Goal: Find specific page/section: Find specific page/section

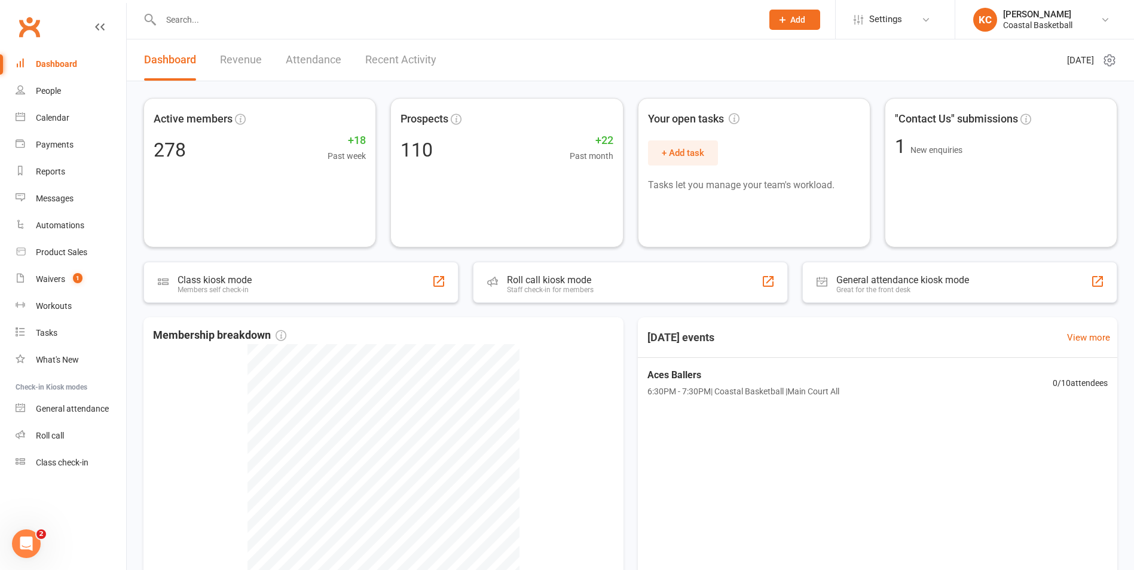
click at [179, 19] on input "text" at bounding box center [455, 19] width 596 height 17
paste input "[EMAIL_ADDRESS][DOMAIN_NAME]"
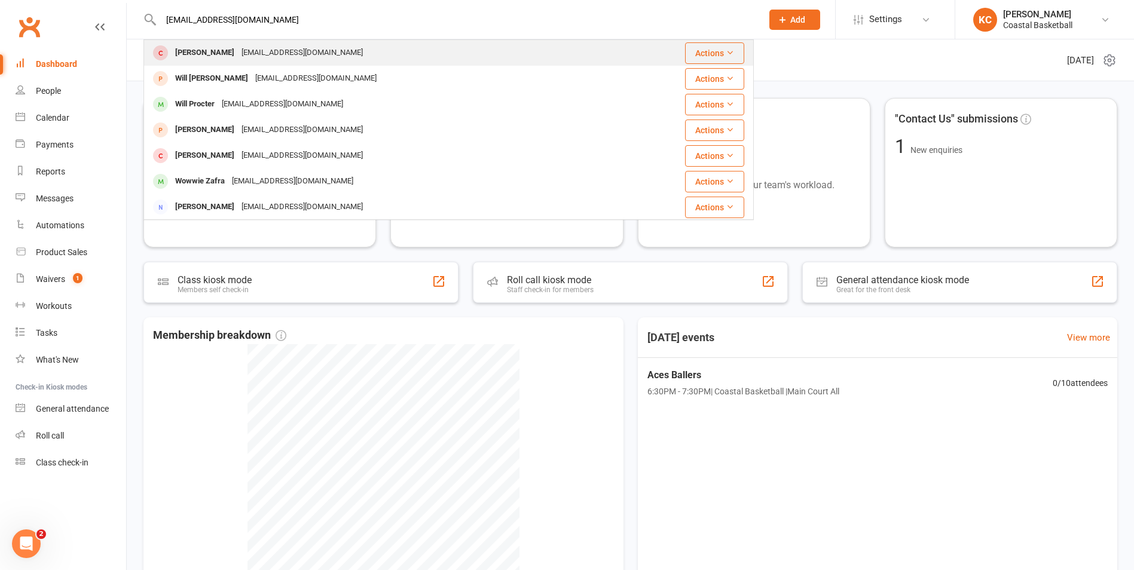
type input "[EMAIL_ADDRESS][DOMAIN_NAME]"
click at [238, 56] on div "[EMAIL_ADDRESS][DOMAIN_NAME]" at bounding box center [302, 52] width 129 height 17
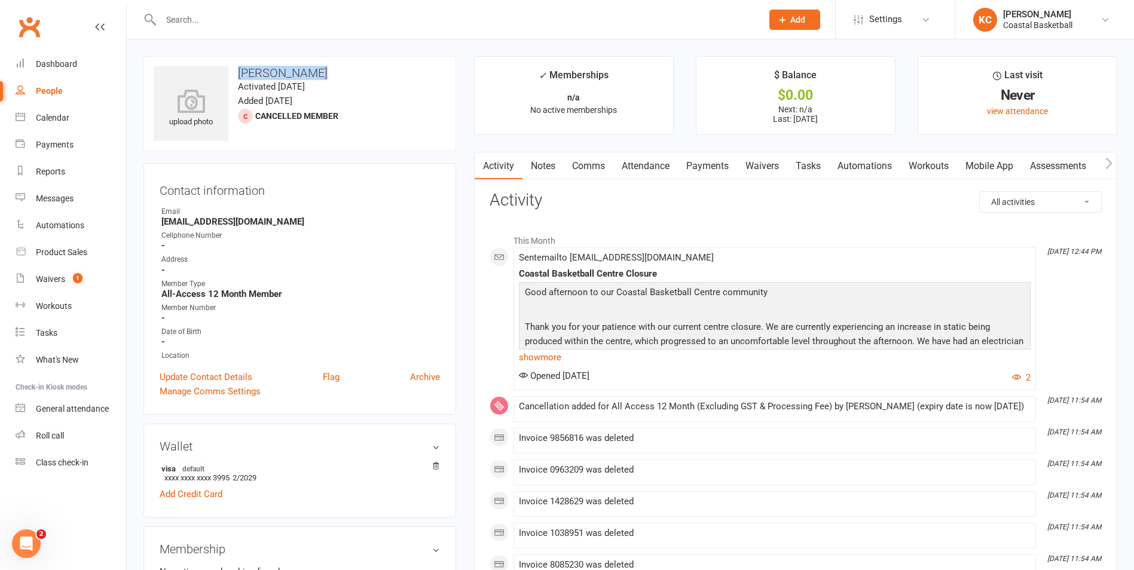
drag, startPoint x: 299, startPoint y: 72, endPoint x: 238, endPoint y: 75, distance: 61.7
click at [238, 75] on h3 "[PERSON_NAME]" at bounding box center [300, 72] width 292 height 13
copy h3 "[PERSON_NAME]"
